Goal: Information Seeking & Learning: Learn about a topic

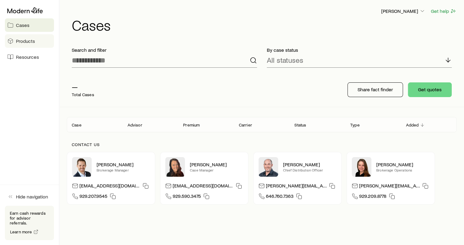
click at [29, 40] on span "Products" at bounding box center [25, 41] width 19 height 6
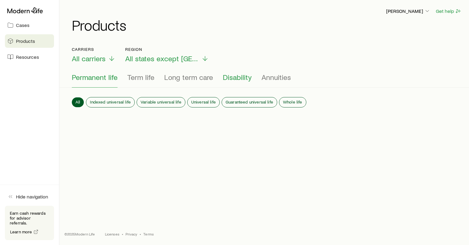
click at [237, 78] on span "Disability" at bounding box center [237, 77] width 29 height 9
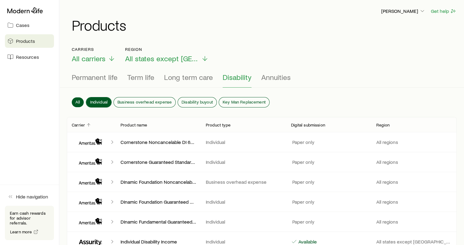
click at [96, 100] on span "Individual" at bounding box center [99, 102] width 18 height 5
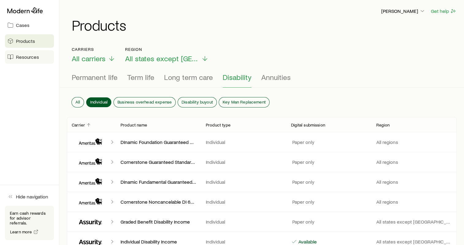
click at [21, 56] on span "Resources" at bounding box center [27, 57] width 23 height 6
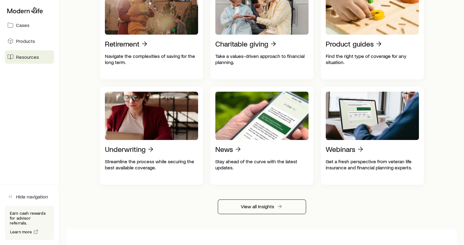
scroll to position [276, 0]
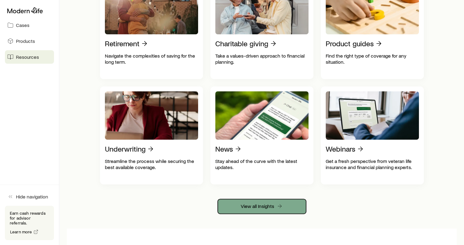
click at [263, 208] on link "View all Insights" at bounding box center [262, 206] width 88 height 15
